Goal: Find specific page/section: Find specific page/section

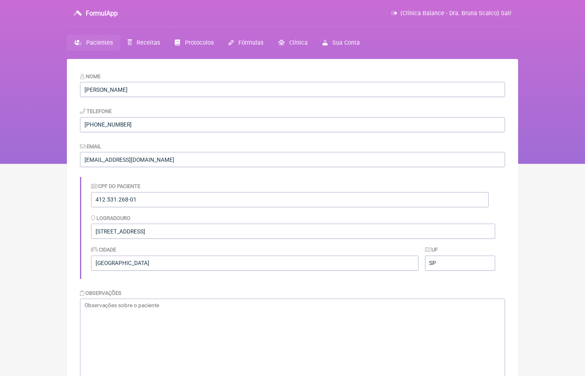
click at [102, 46] on span "Pacientes" at bounding box center [99, 42] width 27 height 7
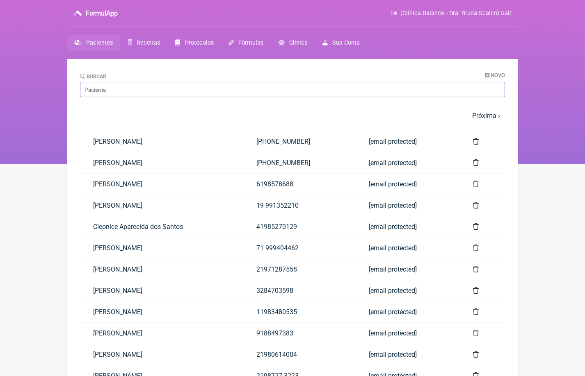
click at [135, 91] on input "Buscar" at bounding box center [292, 89] width 425 height 15
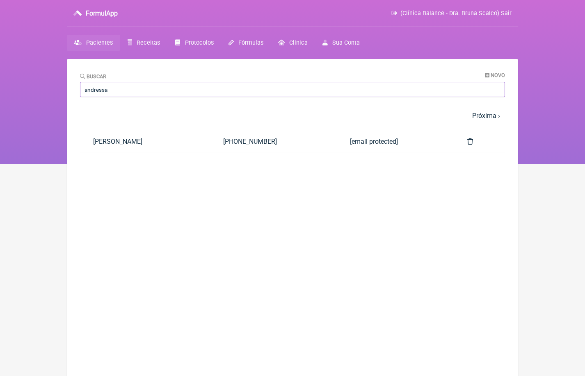
type input "Andressa"
drag, startPoint x: 135, startPoint y: 91, endPoint x: 150, endPoint y: 87, distance: 15.6
click at [150, 87] on input "Andressa" at bounding box center [292, 89] width 425 height 15
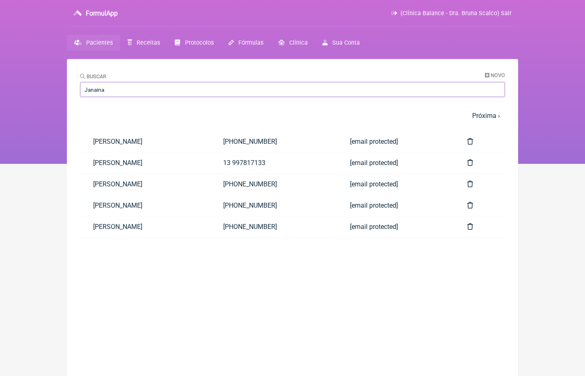
drag, startPoint x: 150, startPoint y: 87, endPoint x: 113, endPoint y: 93, distance: 37.4
click at [113, 93] on input "Janaina" at bounding box center [292, 89] width 425 height 15
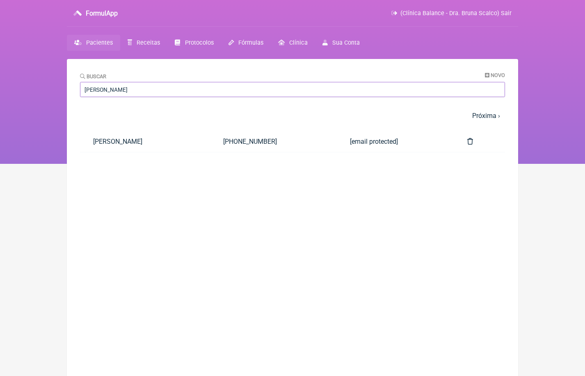
type input "luisa"
click at [506, 13] on span "(Clínica Balance - Dra. Bruna Scalco) Sair" at bounding box center [455, 13] width 111 height 7
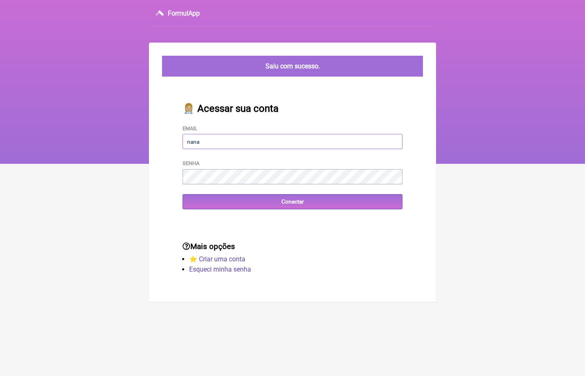
type input "[EMAIL_ADDRESS][DOMAIN_NAME]"
click at [292, 201] on input "Conectar" at bounding box center [292, 201] width 220 height 15
